Goal: Task Accomplishment & Management: Manage account settings

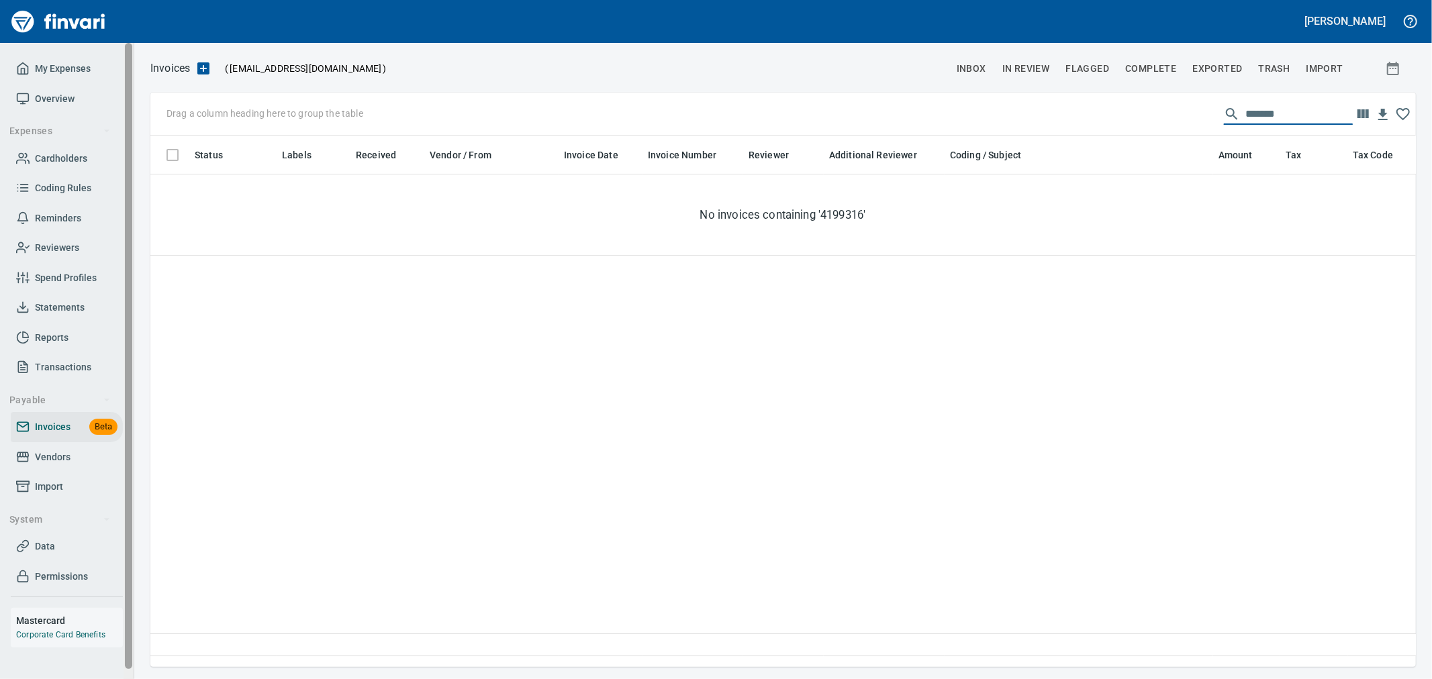
scroll to position [509, 1243]
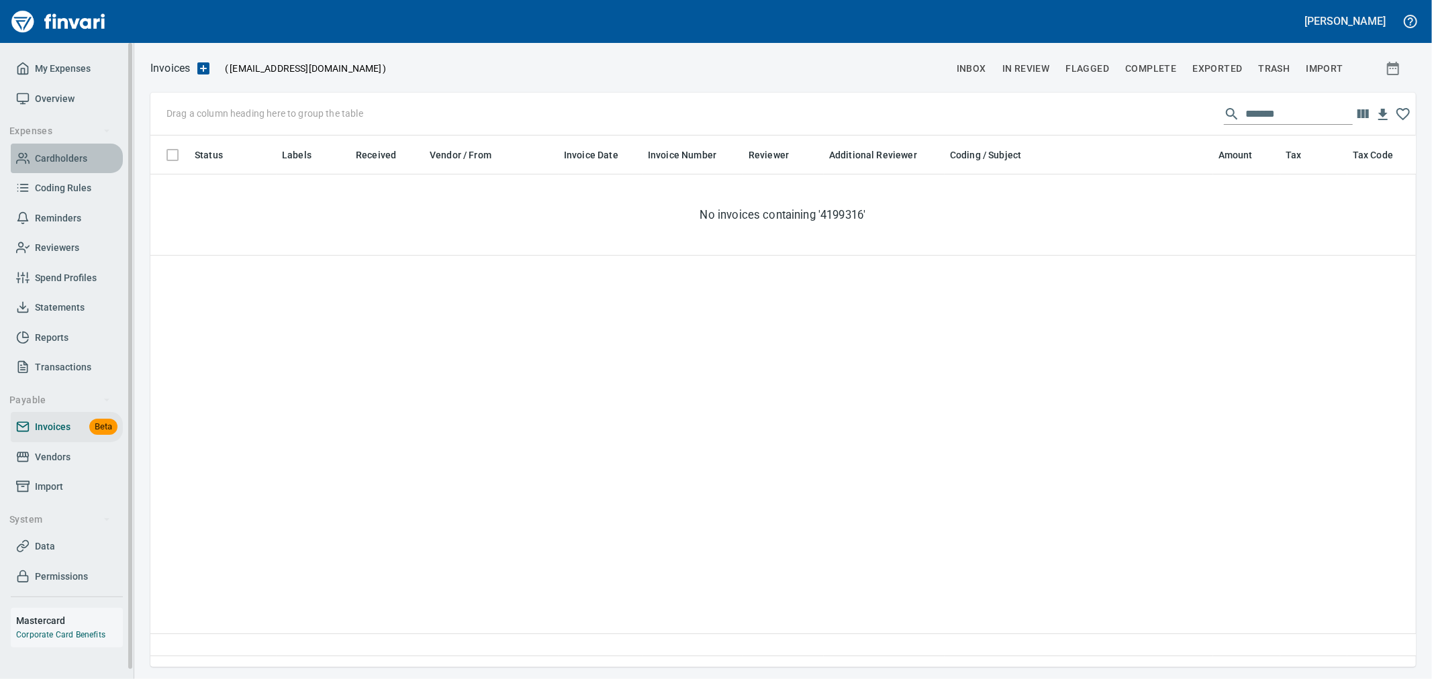
click at [64, 153] on span "Cardholders" at bounding box center [61, 158] width 52 height 17
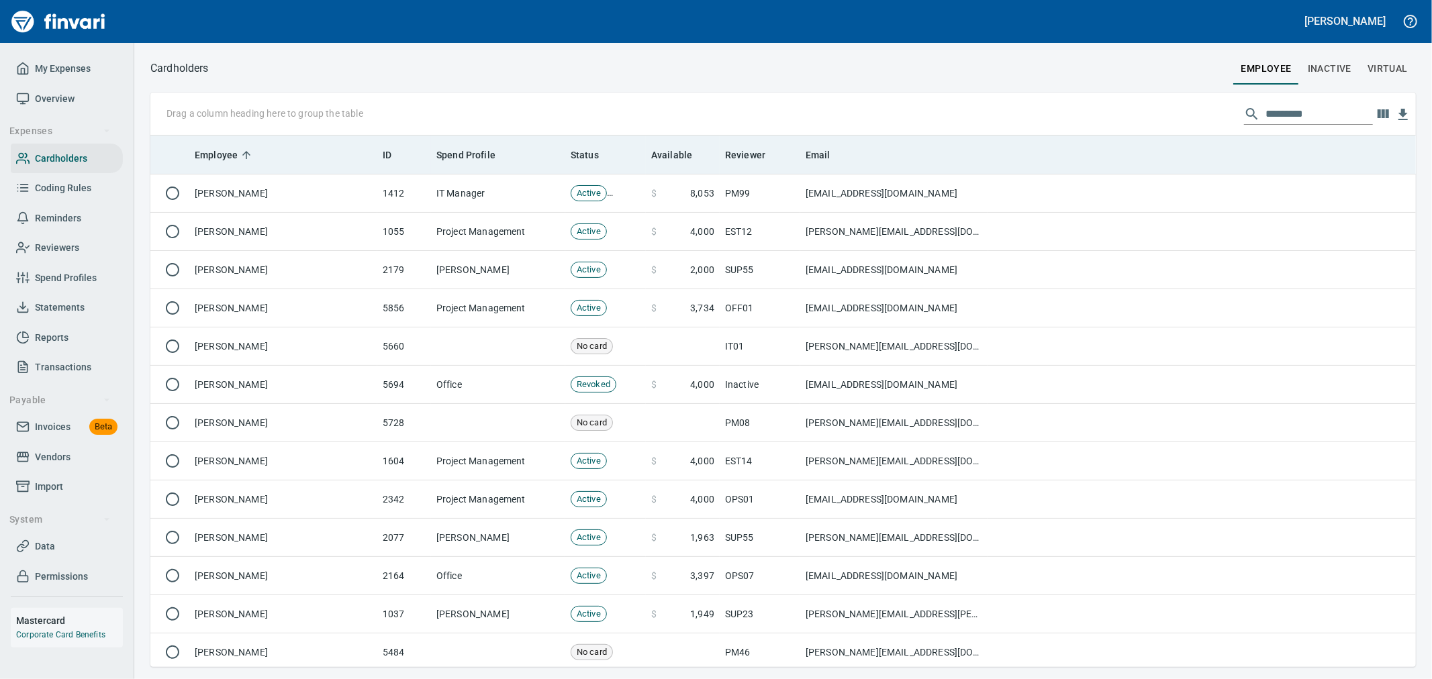
scroll to position [1, 1]
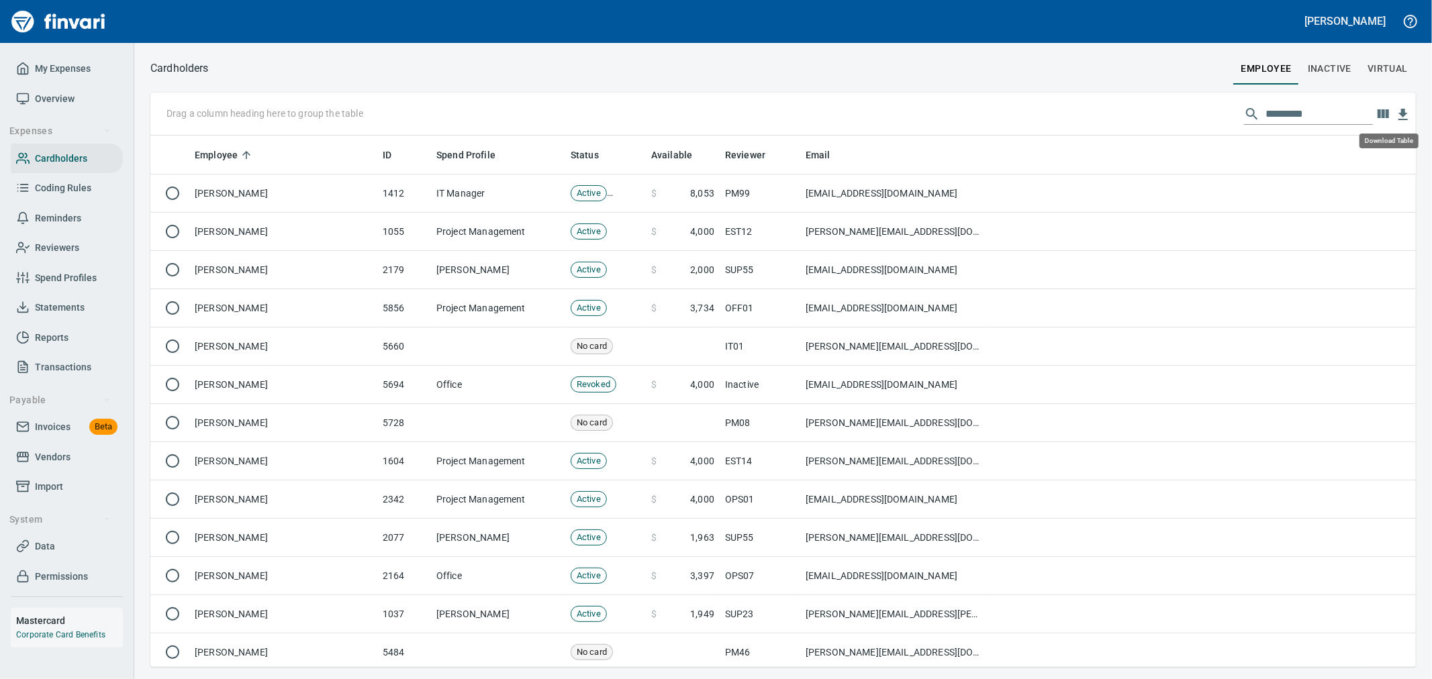
click at [1404, 109] on icon "button" at bounding box center [1402, 114] width 9 height 11
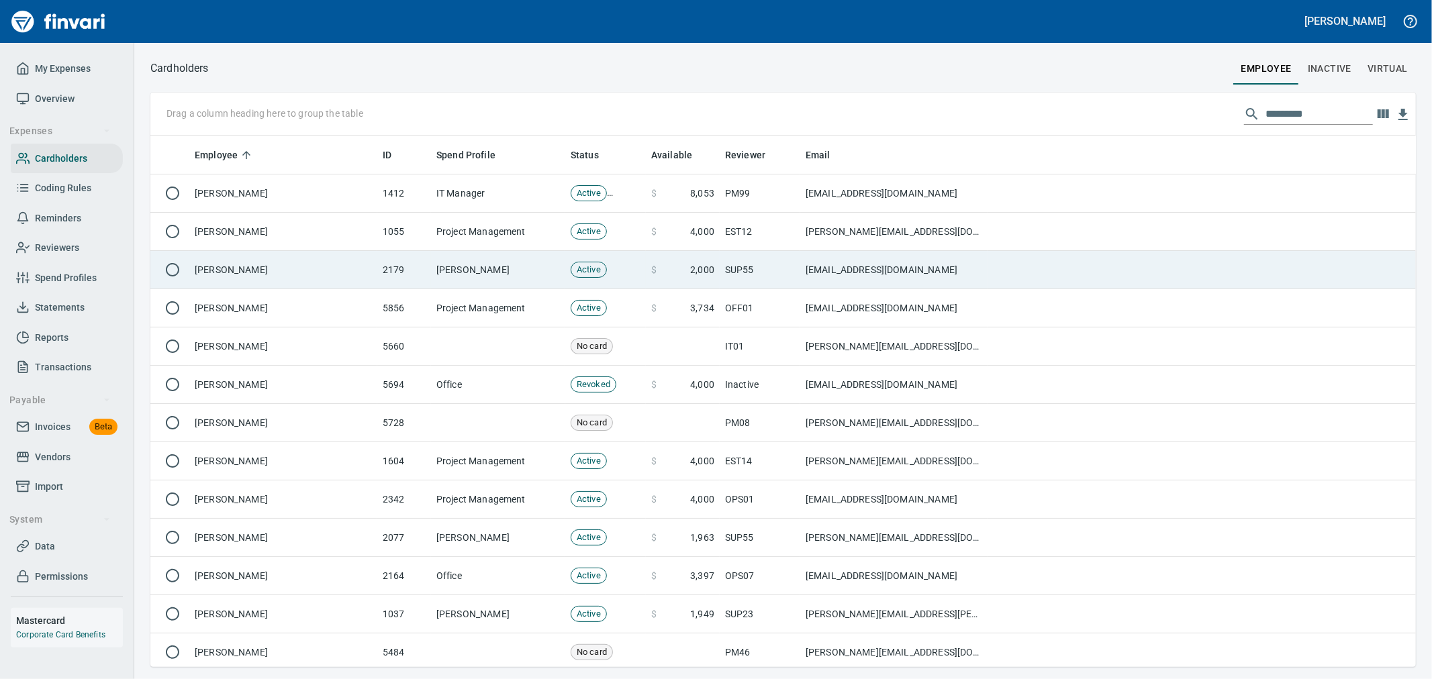
scroll to position [520, 1243]
click at [1272, 109] on input "text" at bounding box center [1318, 113] width 107 height 21
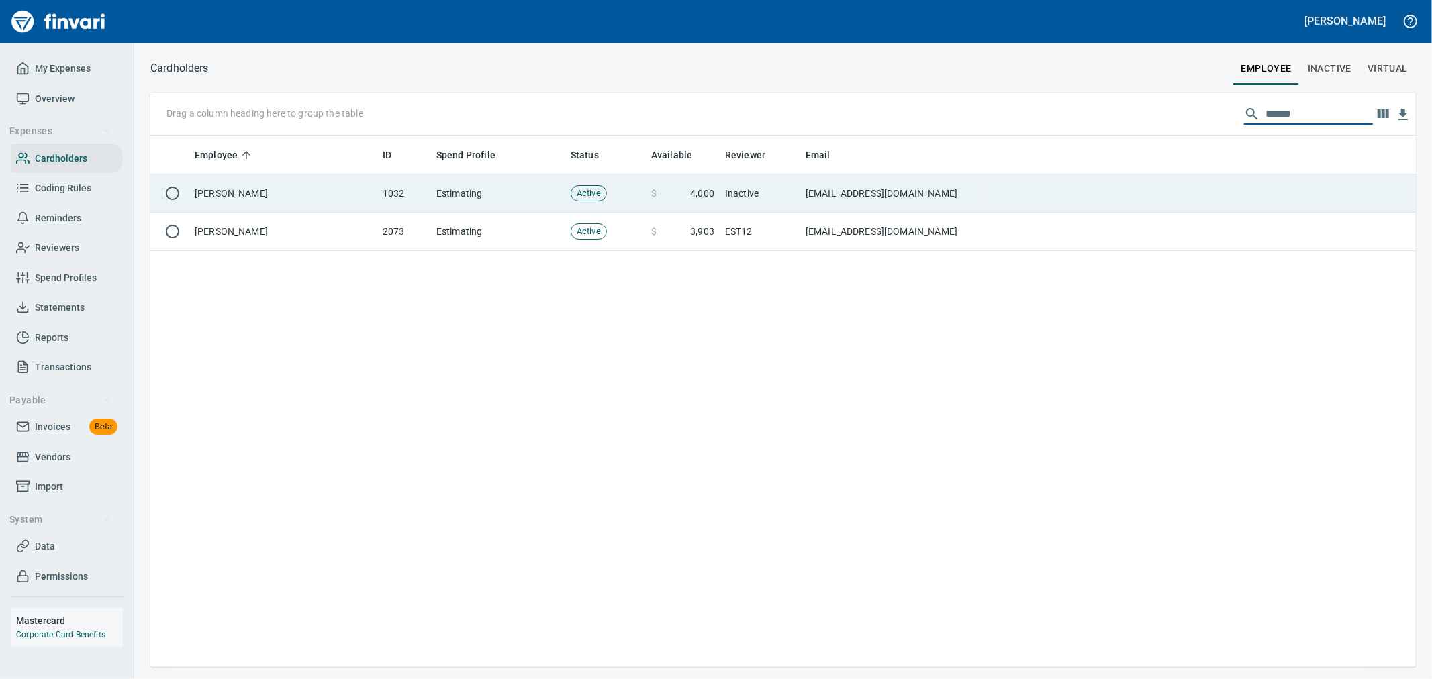
click at [884, 199] on td "[EMAIL_ADDRESS][DOMAIN_NAME]" at bounding box center [894, 194] width 188 height 38
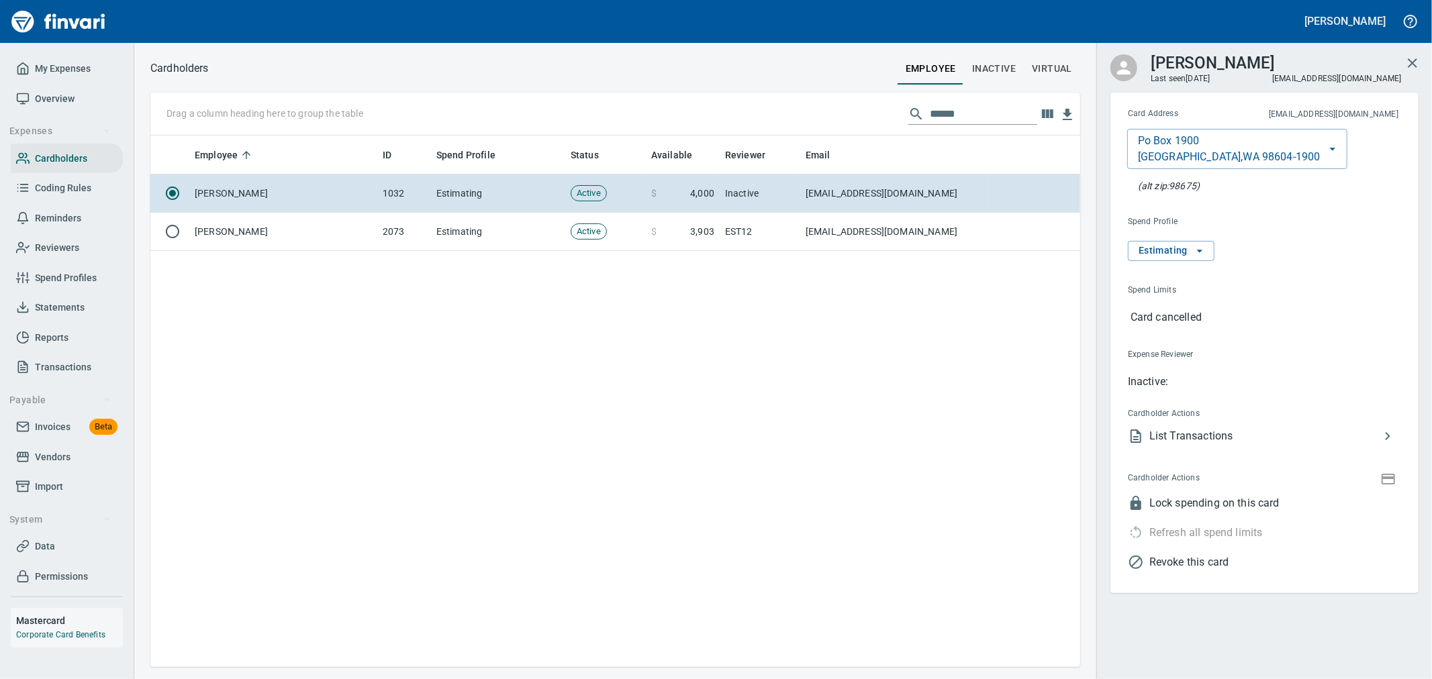
scroll to position [520, 918]
click at [1232, 565] on span "Revoke this card" at bounding box center [1275, 562] width 252 height 16
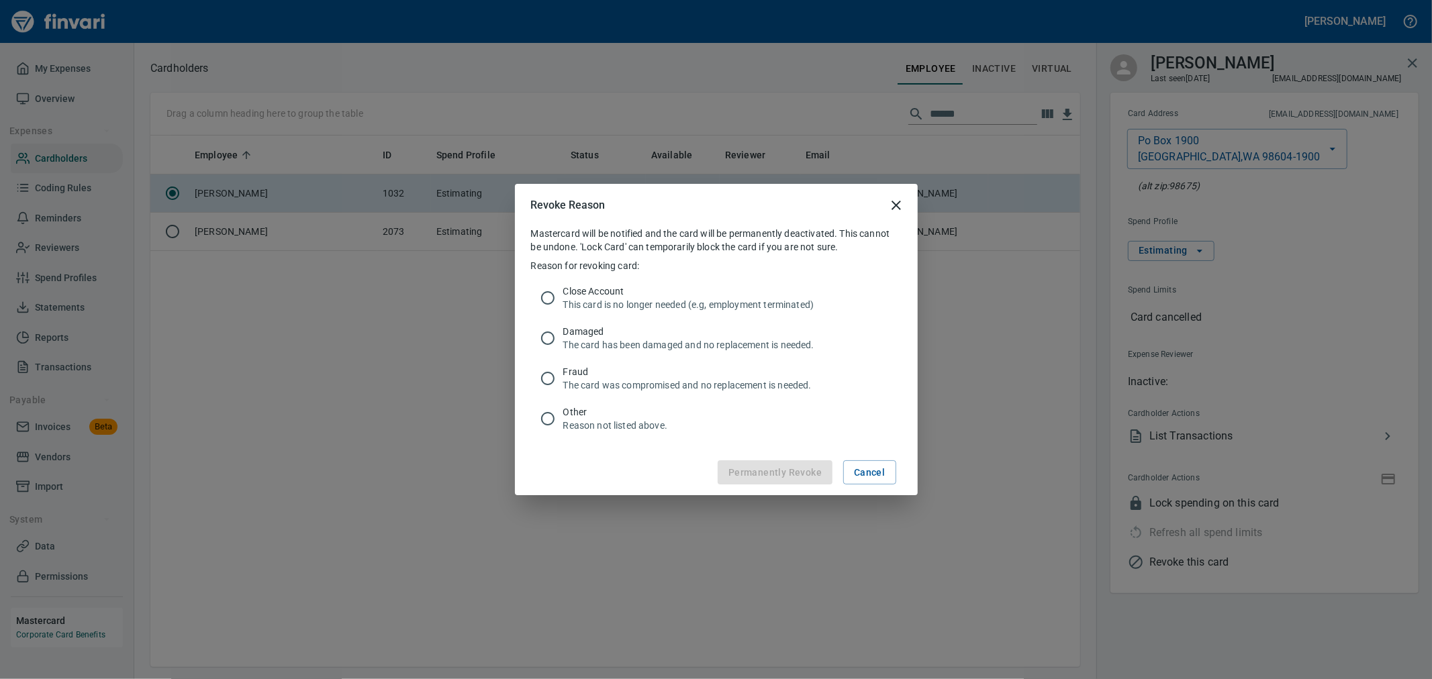
click at [672, 300] on p "This card is no longer needed (e.g, employment terminated)" at bounding box center [727, 304] width 328 height 13
click at [790, 473] on span "Permanently Revoke" at bounding box center [774, 472] width 93 height 17
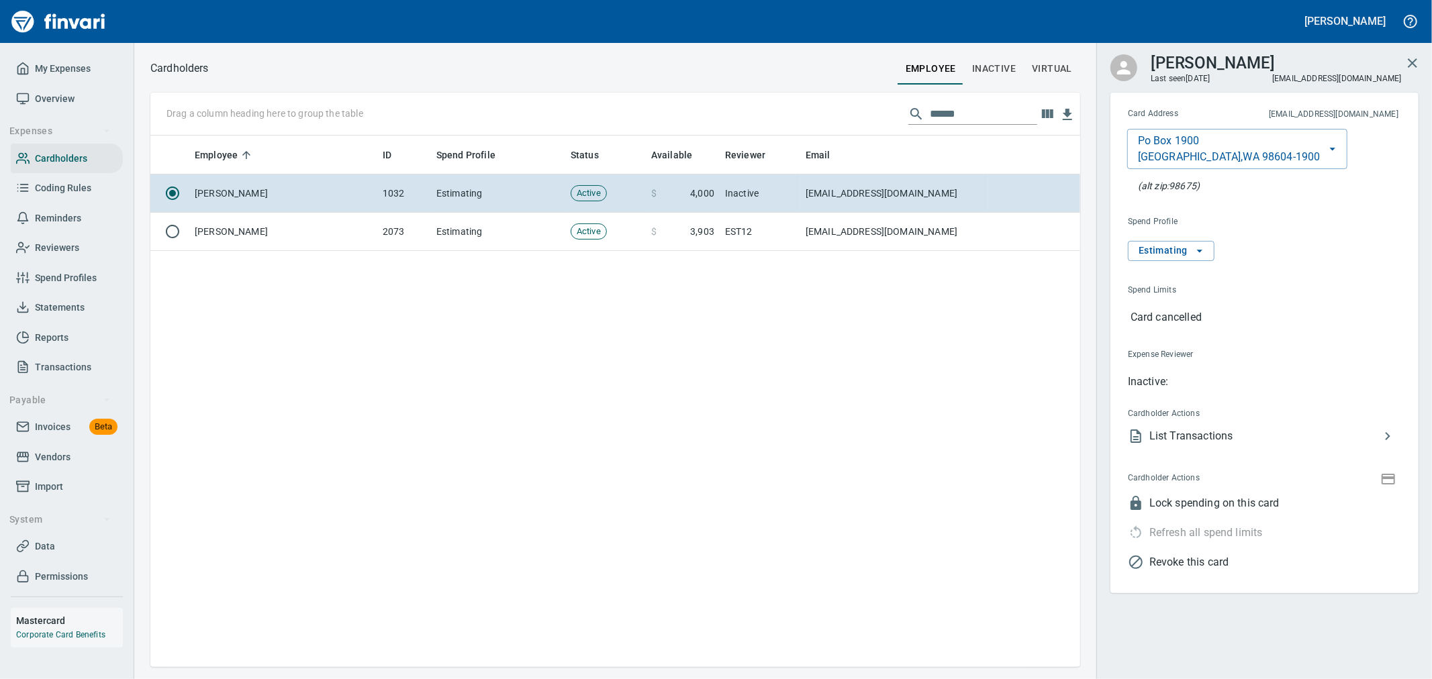
drag, startPoint x: 972, startPoint y: 111, endPoint x: 722, endPoint y: 130, distance: 250.4
click at [722, 130] on div "Drag a column heading here to group the table ******" at bounding box center [615, 114] width 930 height 43
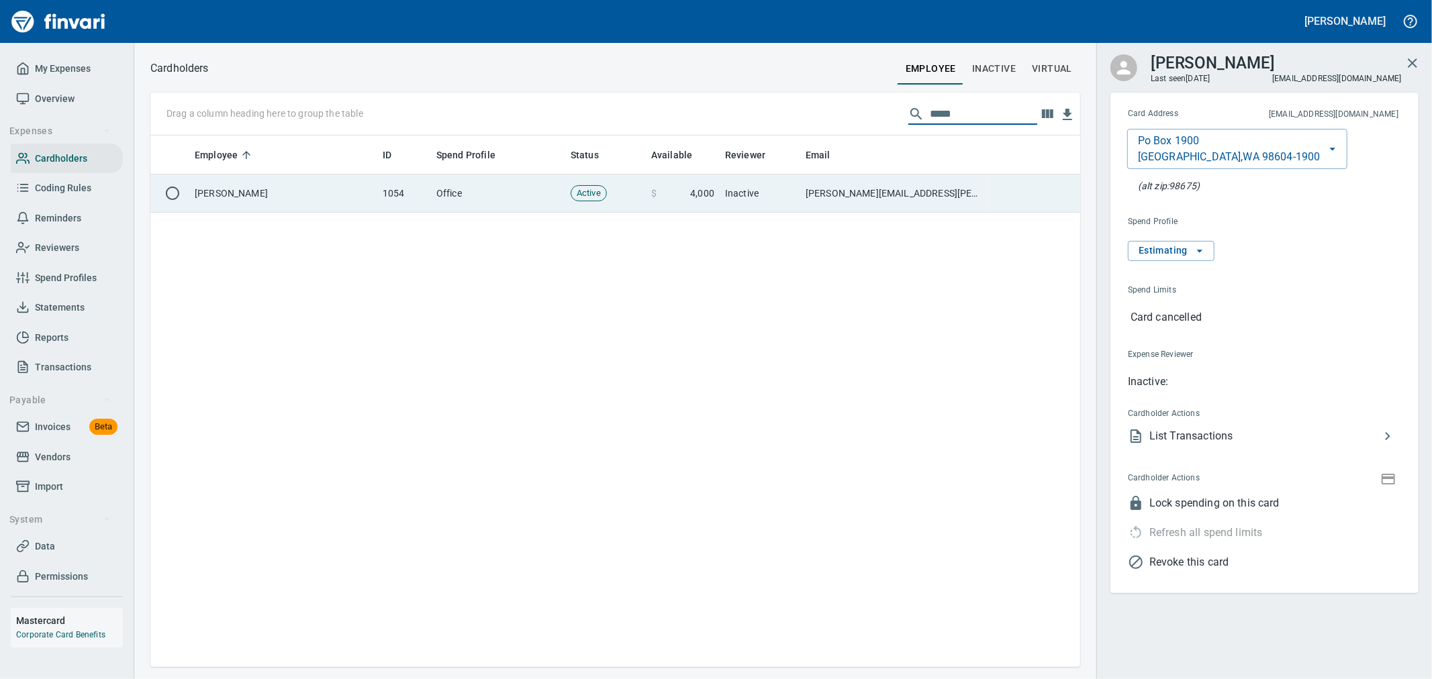
type input "*****"
click at [732, 195] on td "Inactive" at bounding box center [760, 194] width 81 height 38
